Goal: Find specific page/section: Find specific page/section

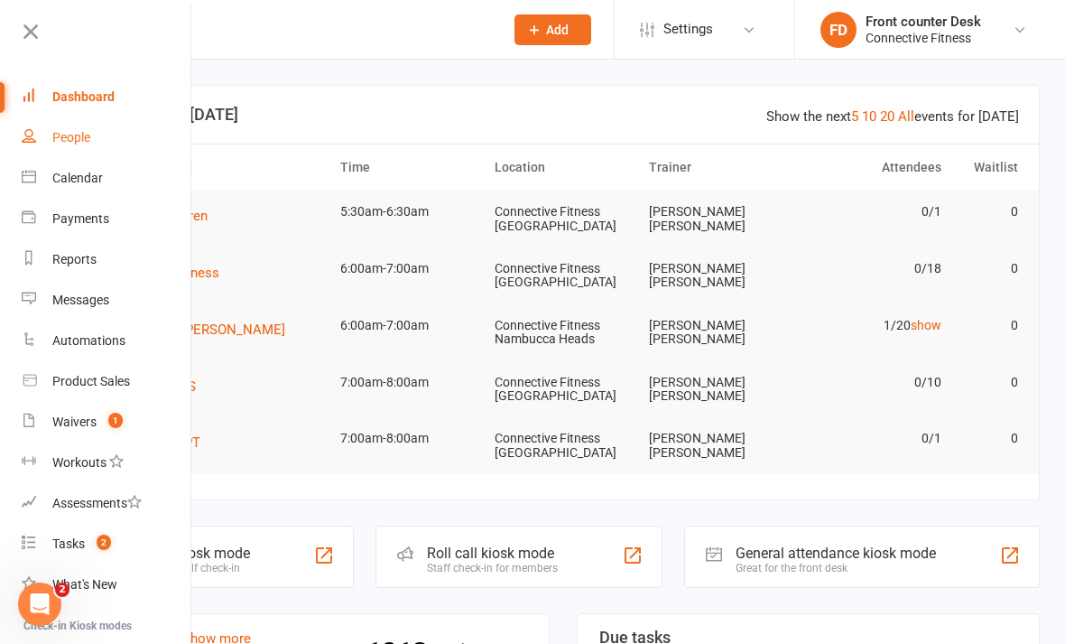
click at [89, 133] on div "People" at bounding box center [71, 137] width 38 height 14
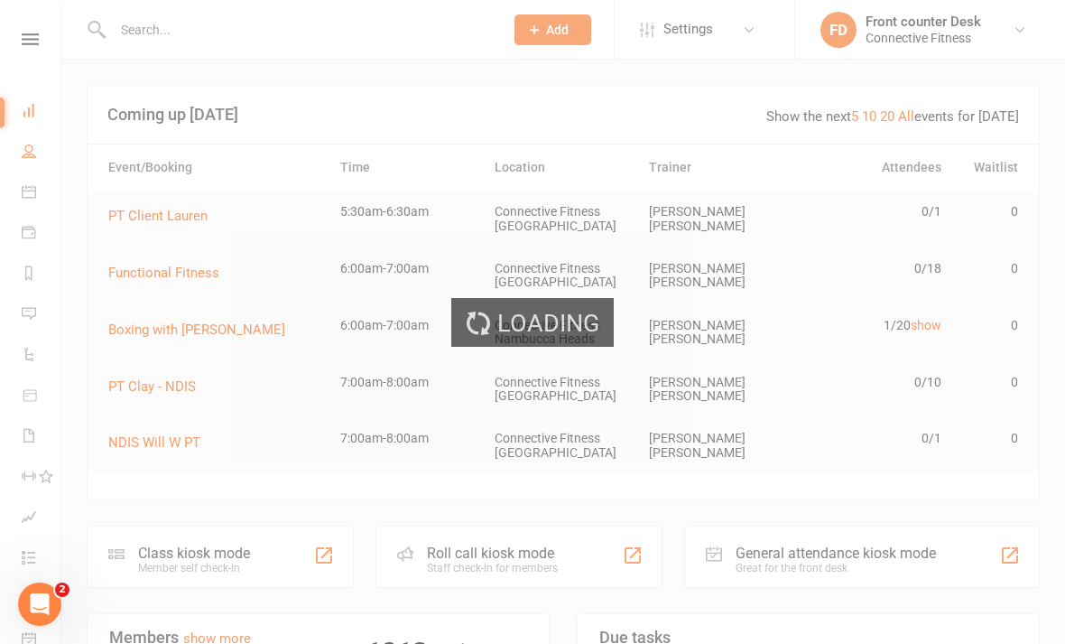
select select "100"
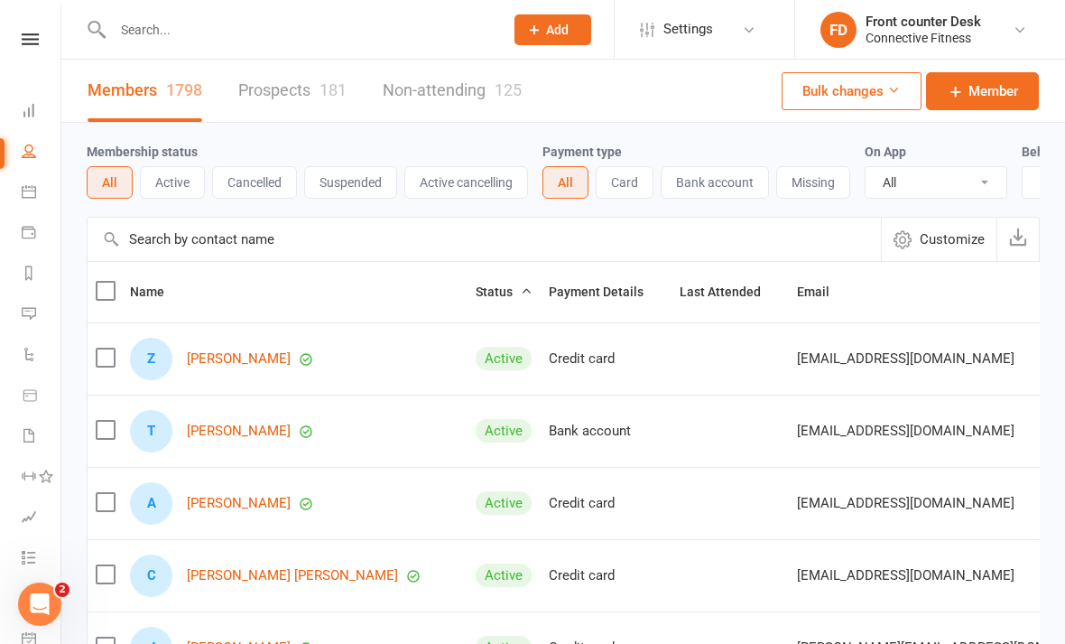
click at [309, 227] on input "text" at bounding box center [484, 239] width 793 height 43
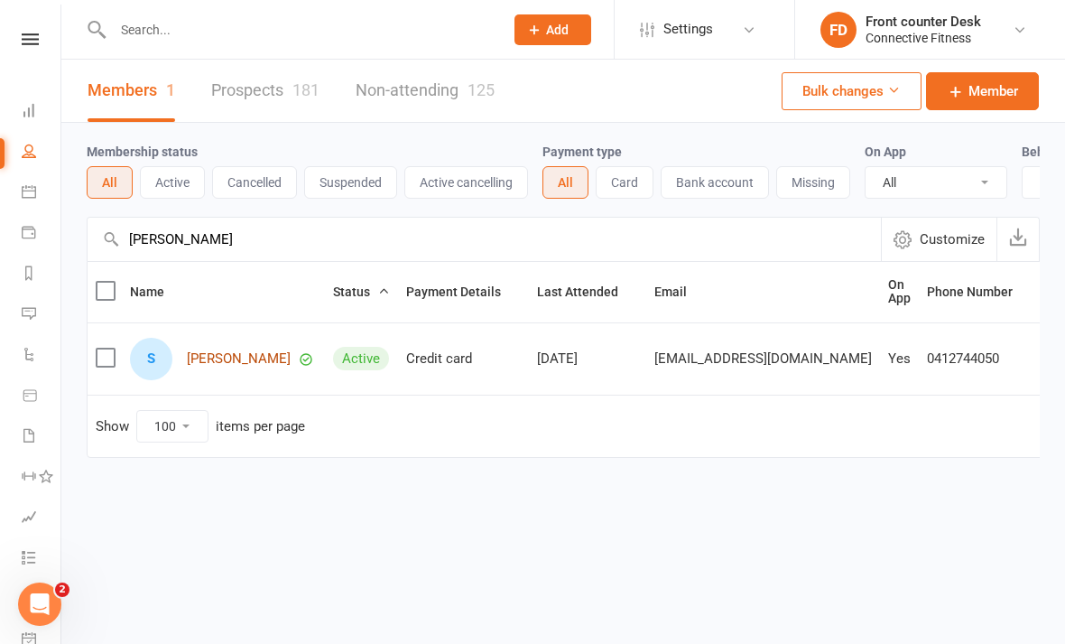
type input "[PERSON_NAME]"
click at [242, 351] on link "[PERSON_NAME]" at bounding box center [239, 358] width 104 height 15
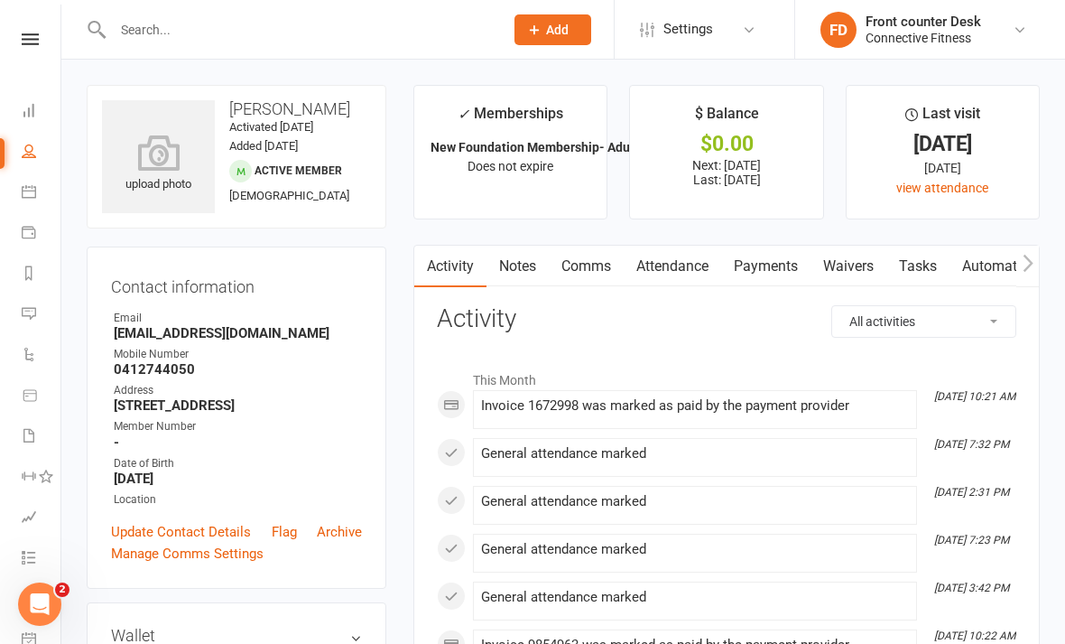
click at [24, 70] on div "Clubworx" at bounding box center [30, 62] width 60 height 59
click at [42, 43] on link at bounding box center [30, 39] width 64 height 12
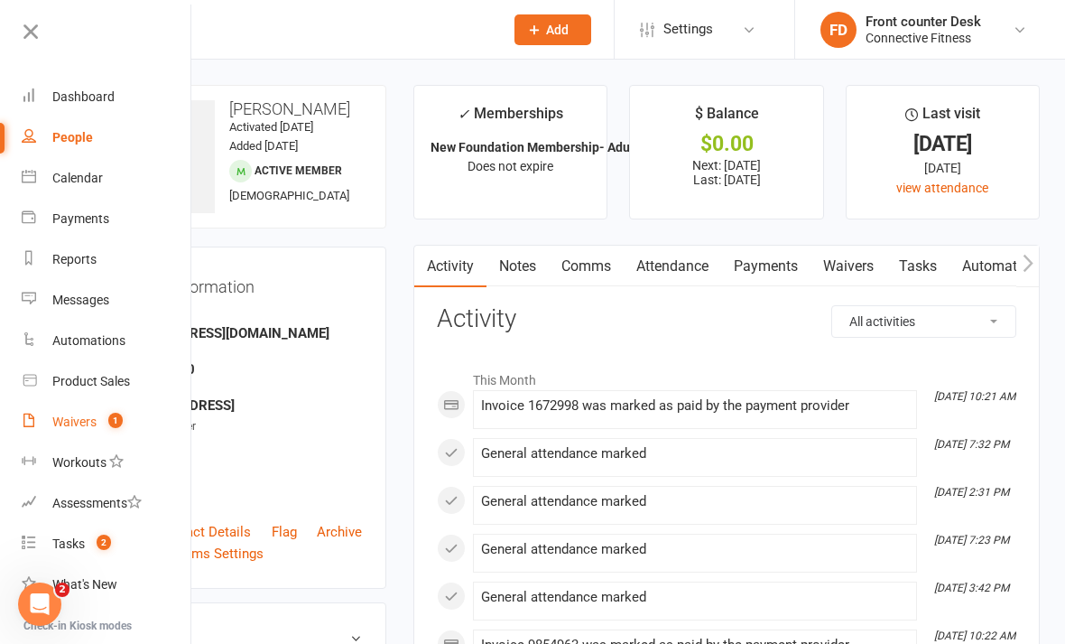
click at [102, 422] on count-badge "1" at bounding box center [110, 421] width 23 height 14
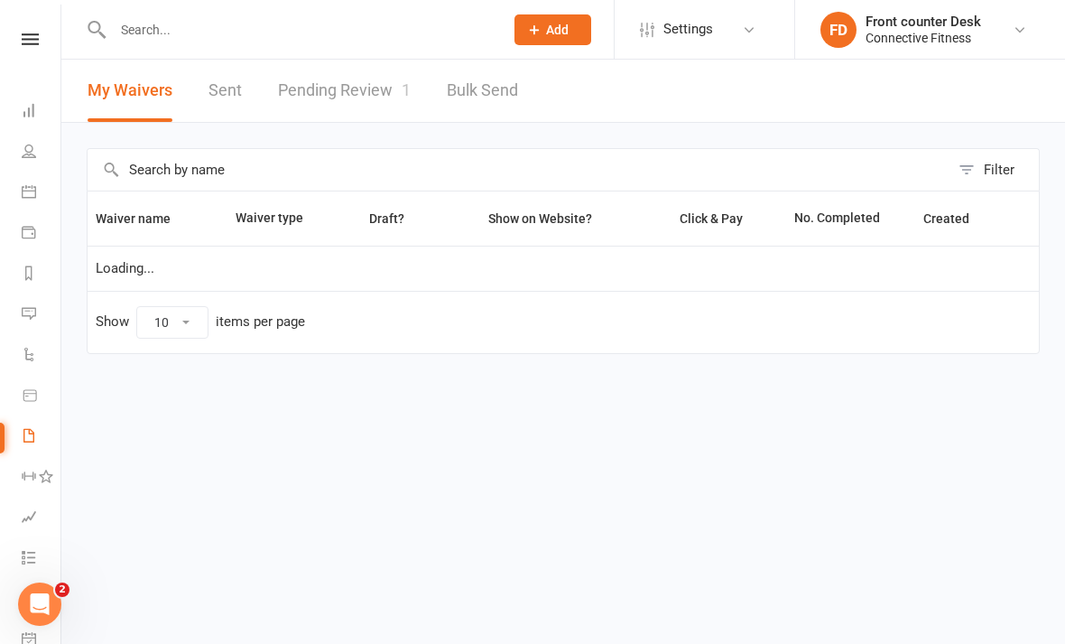
click at [368, 72] on link "Pending Review 1" at bounding box center [344, 91] width 133 height 62
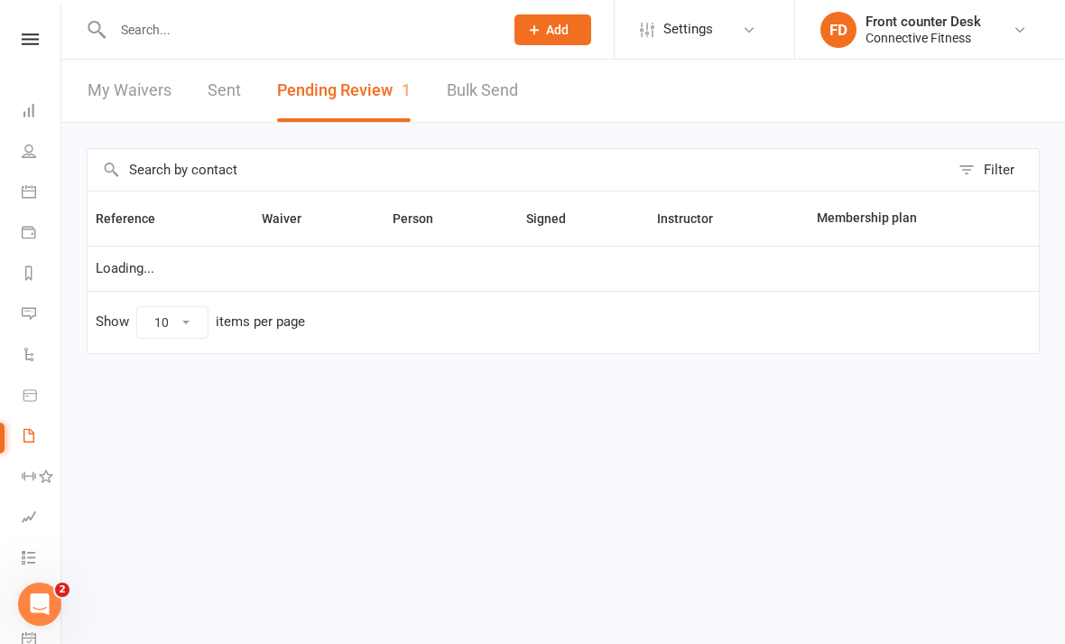
select select "100"
click at [31, 36] on icon at bounding box center [30, 39] width 17 height 12
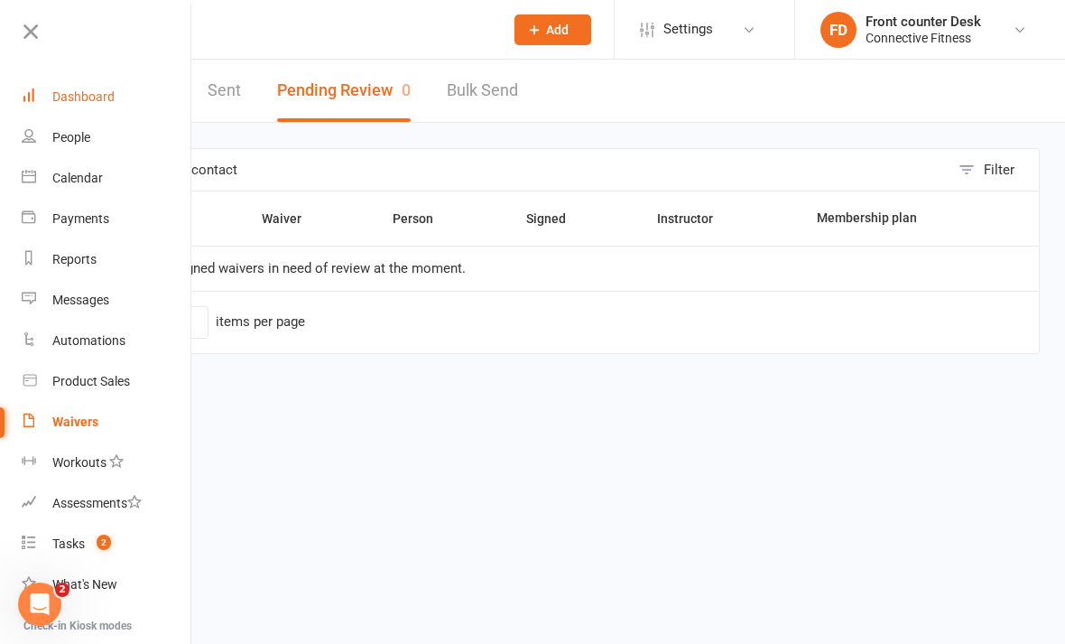
click at [59, 97] on div "Dashboard" at bounding box center [83, 96] width 62 height 14
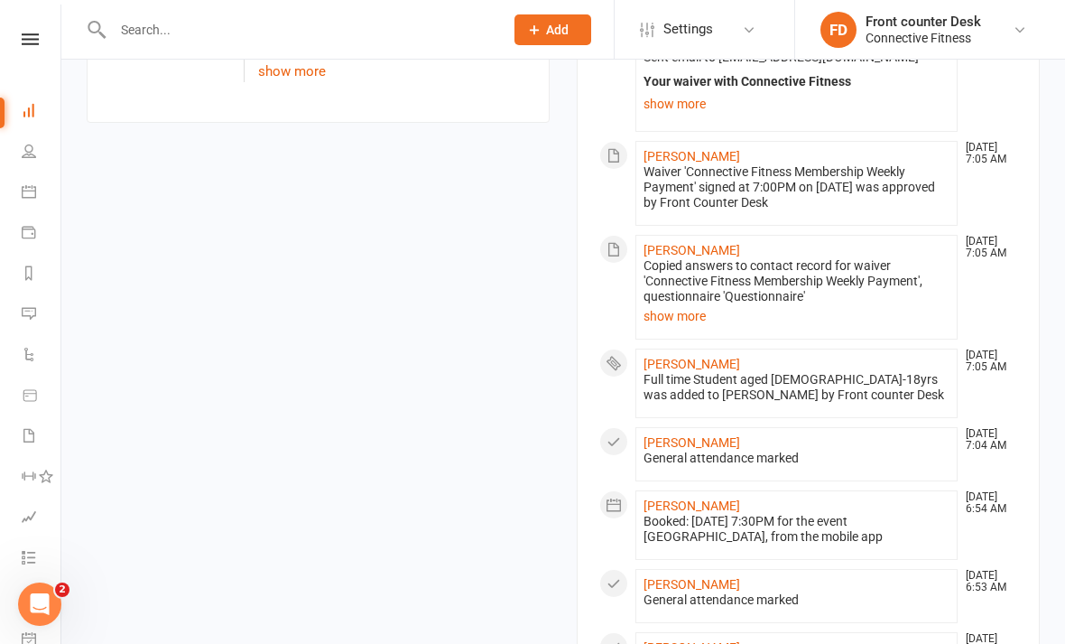
scroll to position [1145, 0]
